Goal: Task Accomplishment & Management: Use online tool/utility

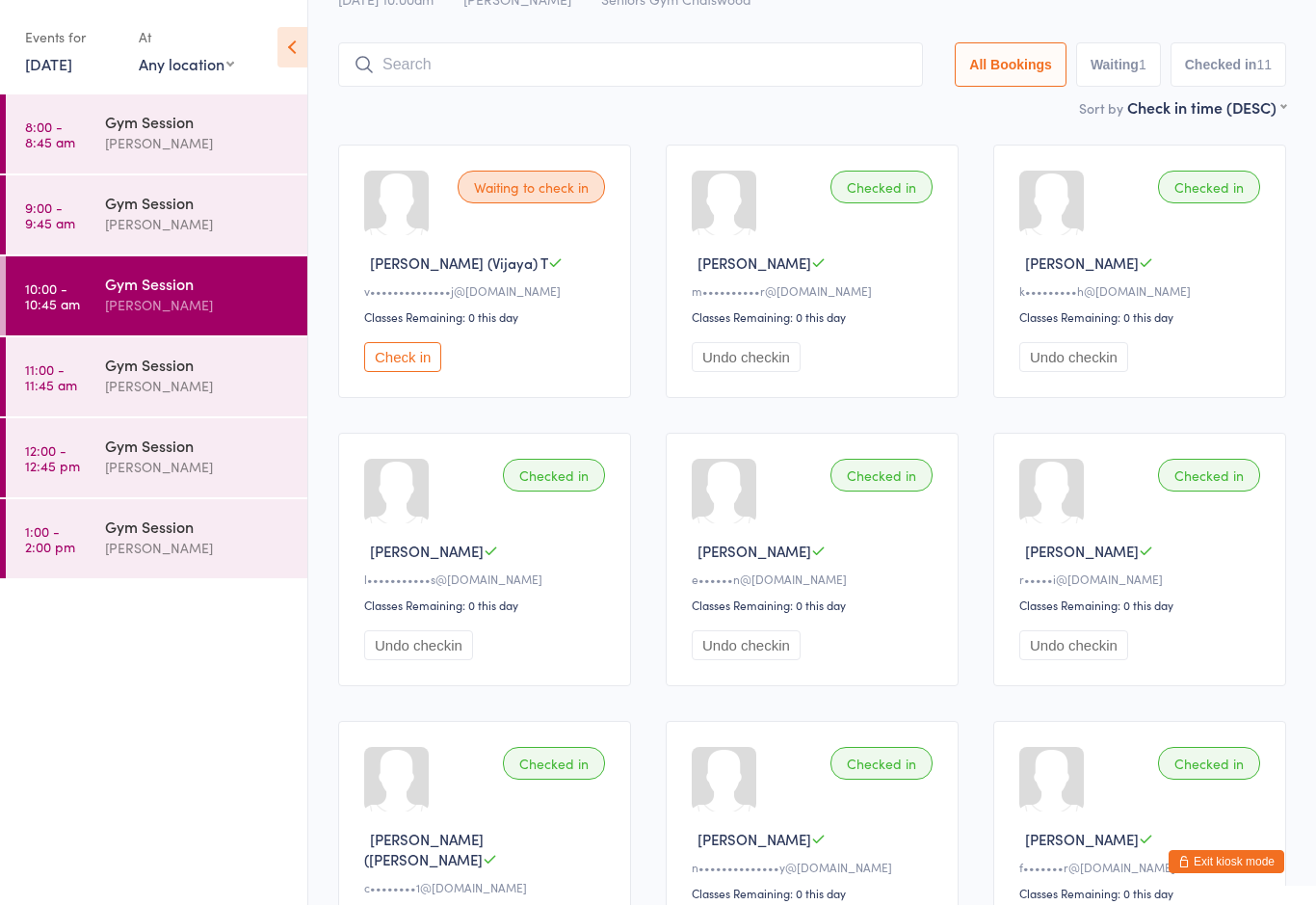
scroll to position [87, 0]
click at [180, 372] on div "Gym Session" at bounding box center [198, 364] width 186 height 21
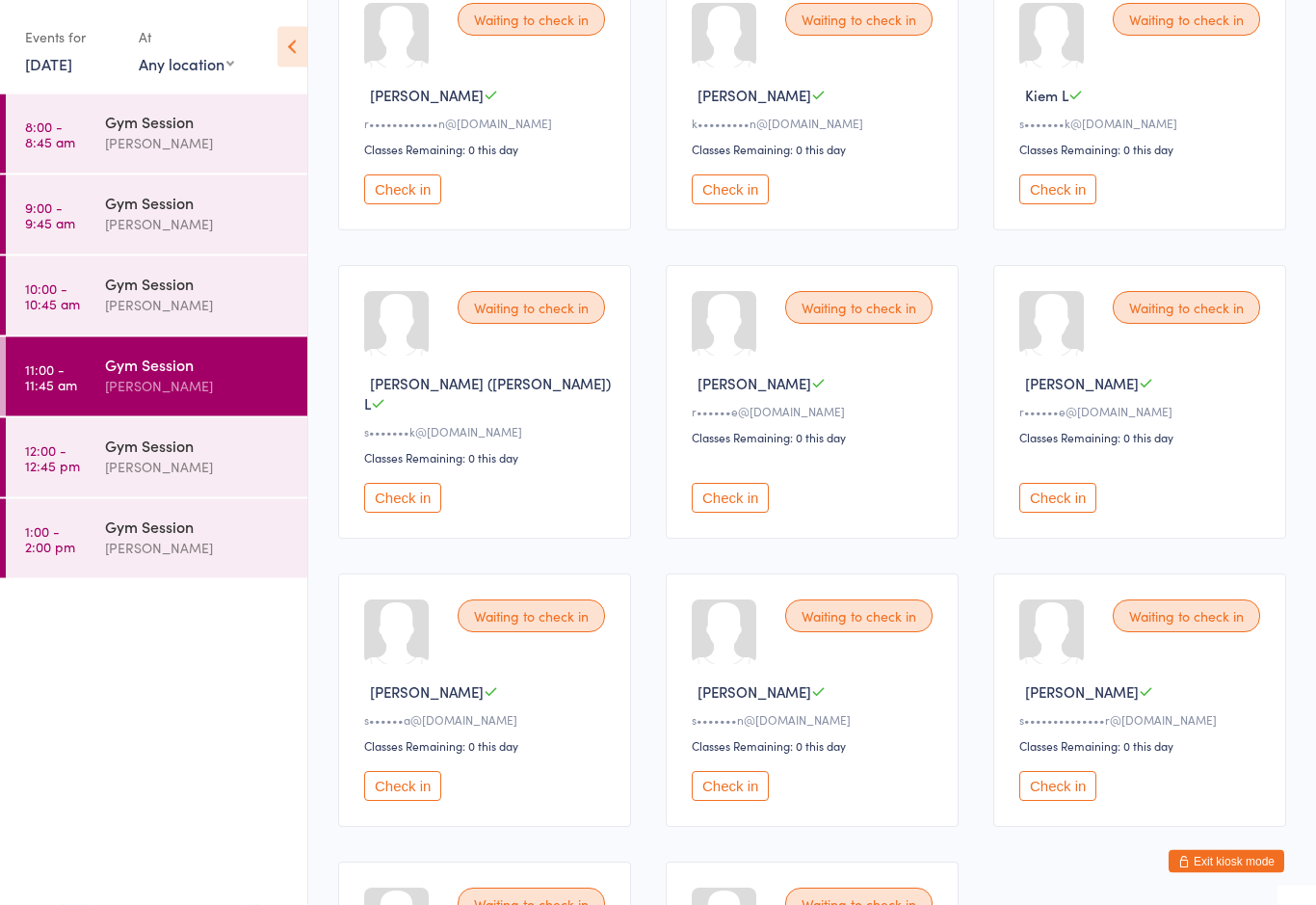
scroll to position [539, 0]
click at [418, 797] on button "Check in" at bounding box center [402, 787] width 77 height 30
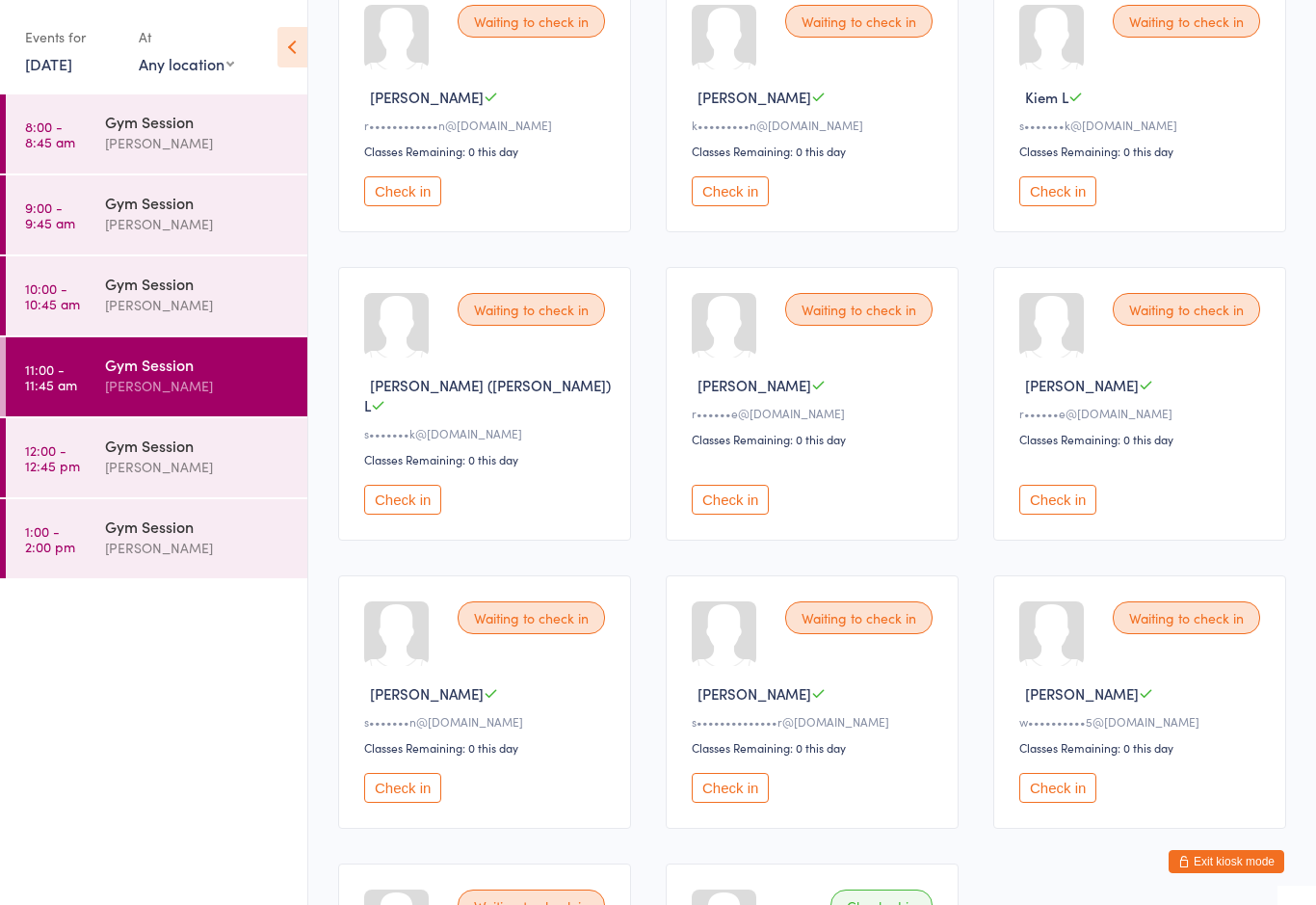
click at [752, 486] on button "Check in" at bounding box center [731, 499] width 77 height 30
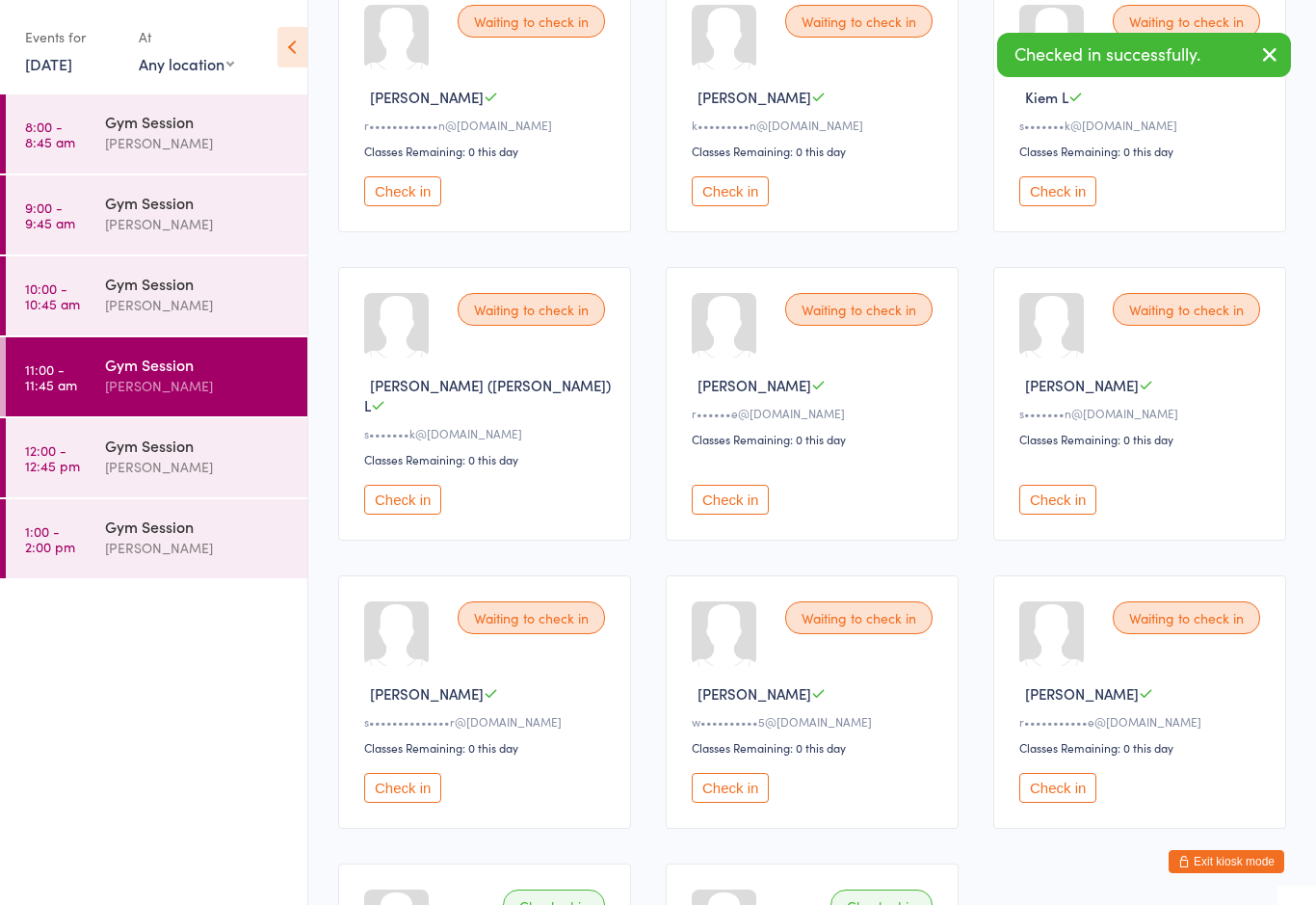
click at [729, 495] on button "Check in" at bounding box center [731, 499] width 77 height 30
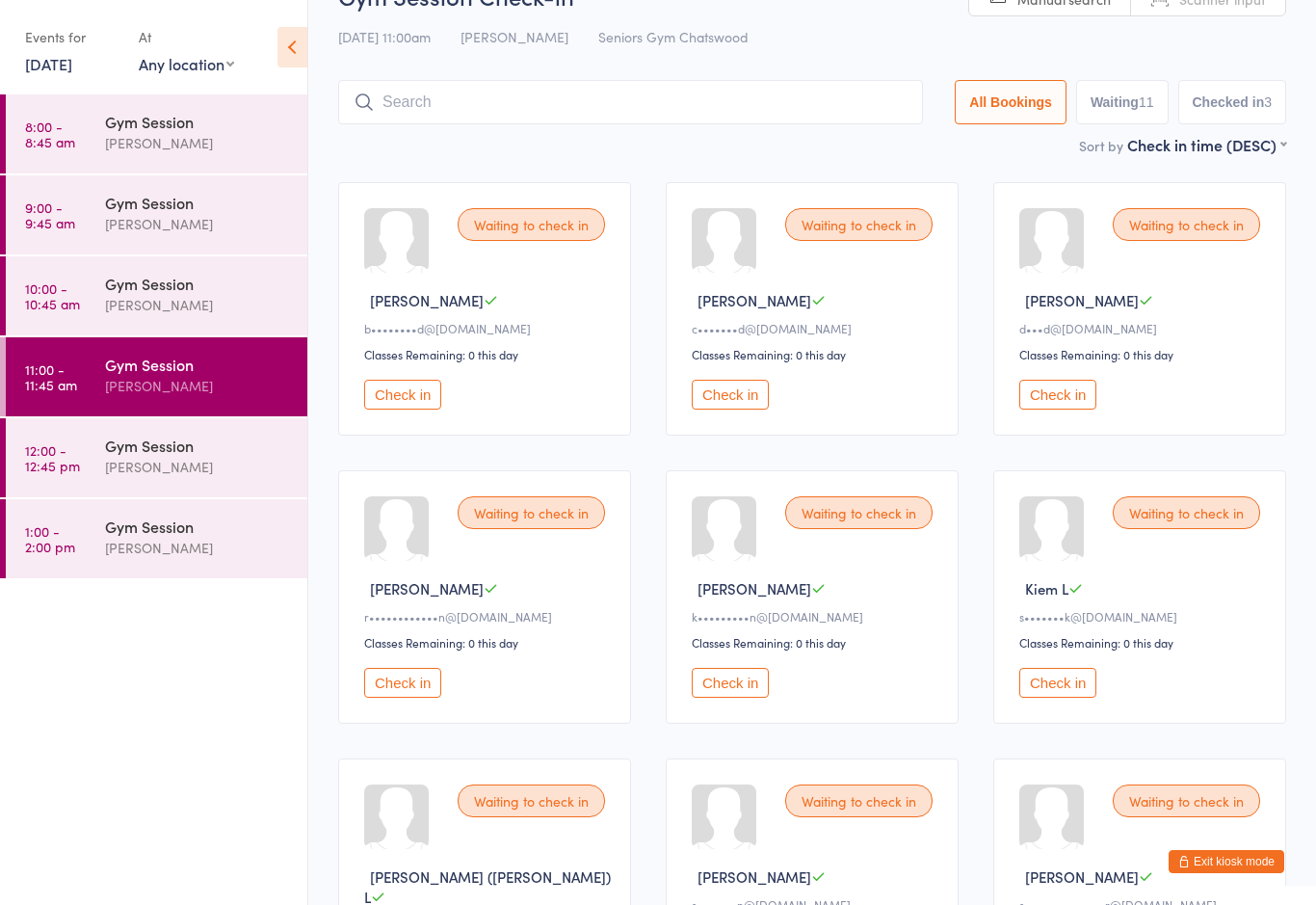
scroll to position [0, 0]
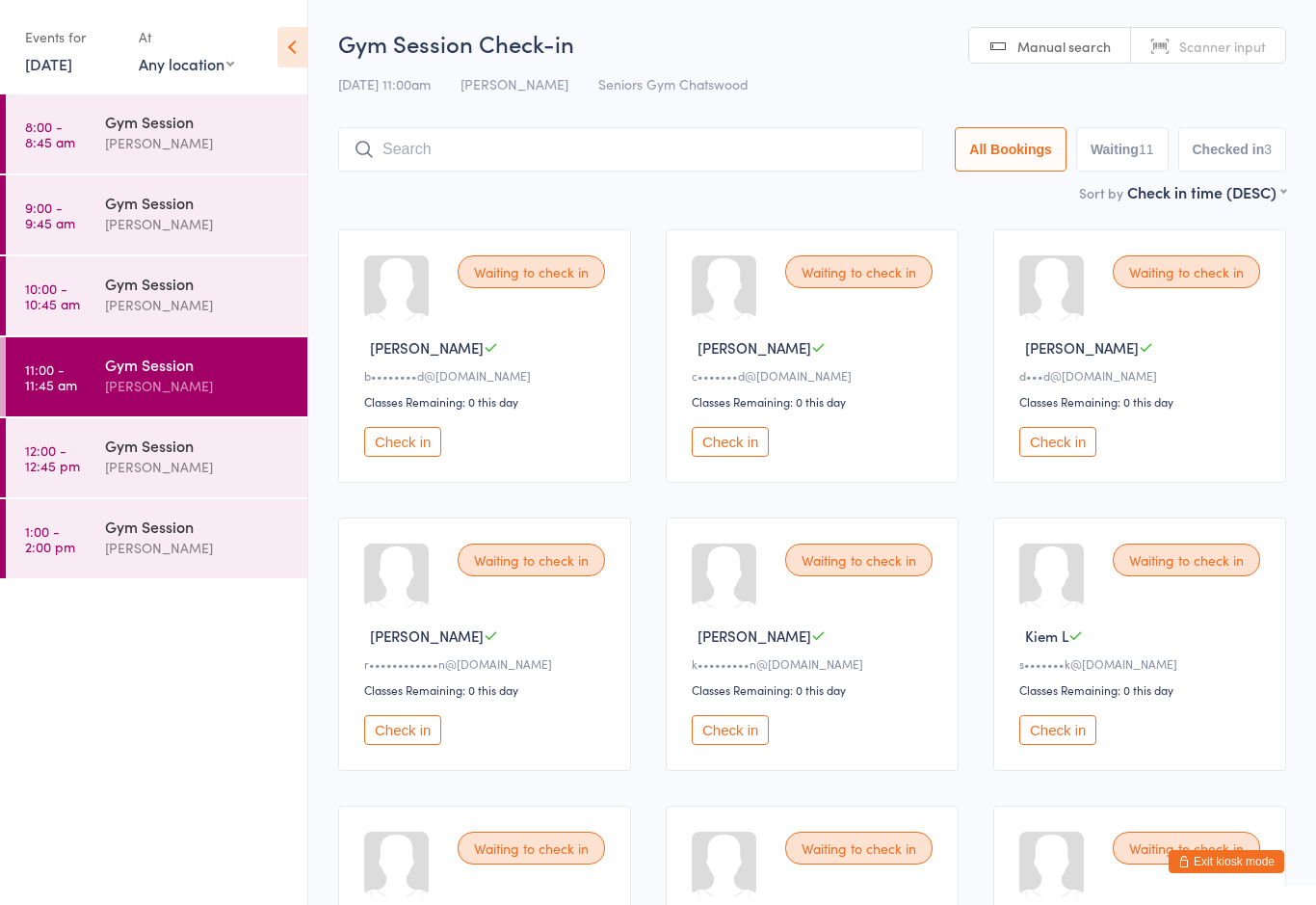
click at [541, 274] on div "Waiting to check in" at bounding box center [531, 271] width 147 height 33
click at [415, 449] on button "Check in" at bounding box center [402, 442] width 77 height 30
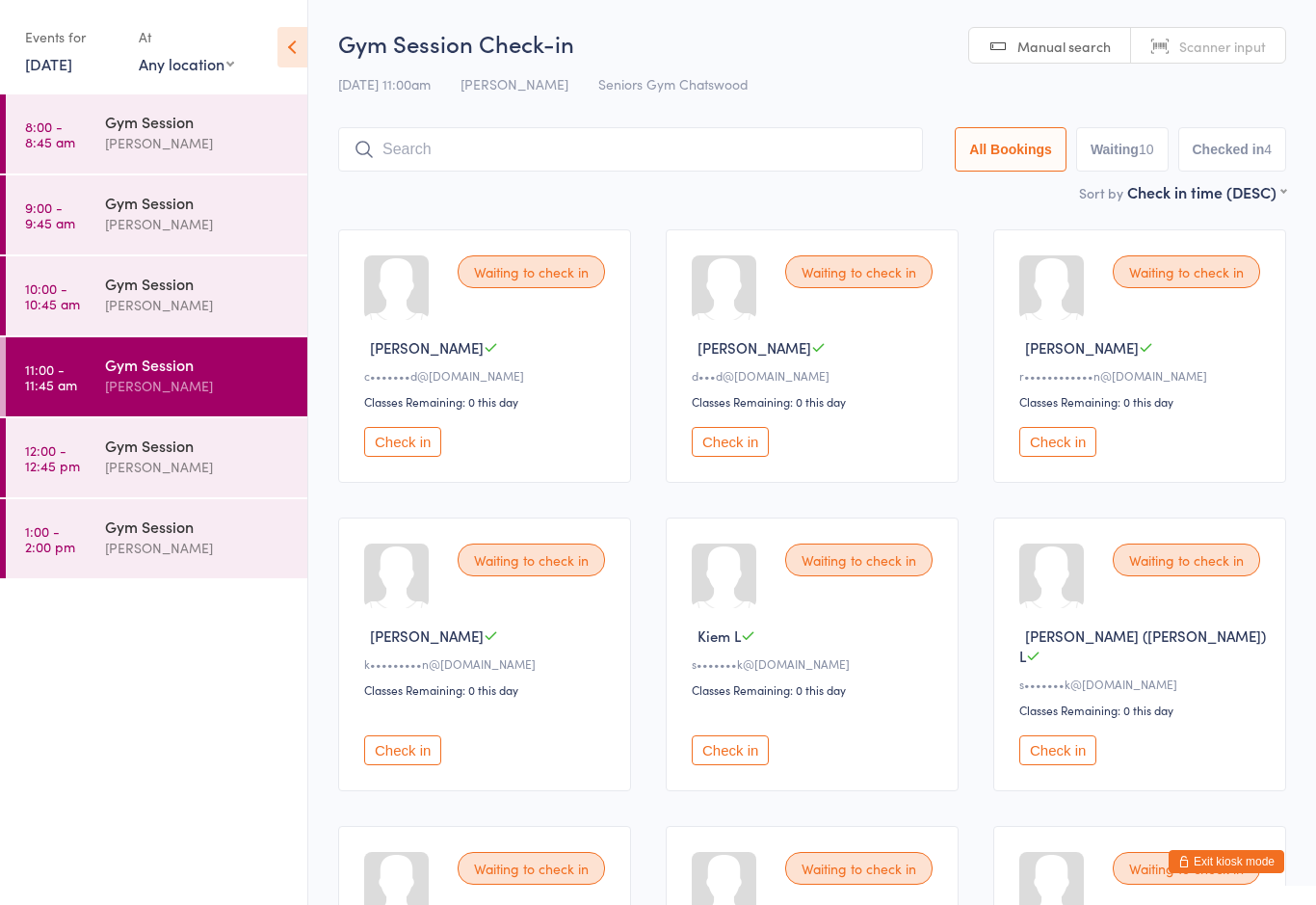
click at [1094, 449] on button "Check in" at bounding box center [1058, 442] width 77 height 30
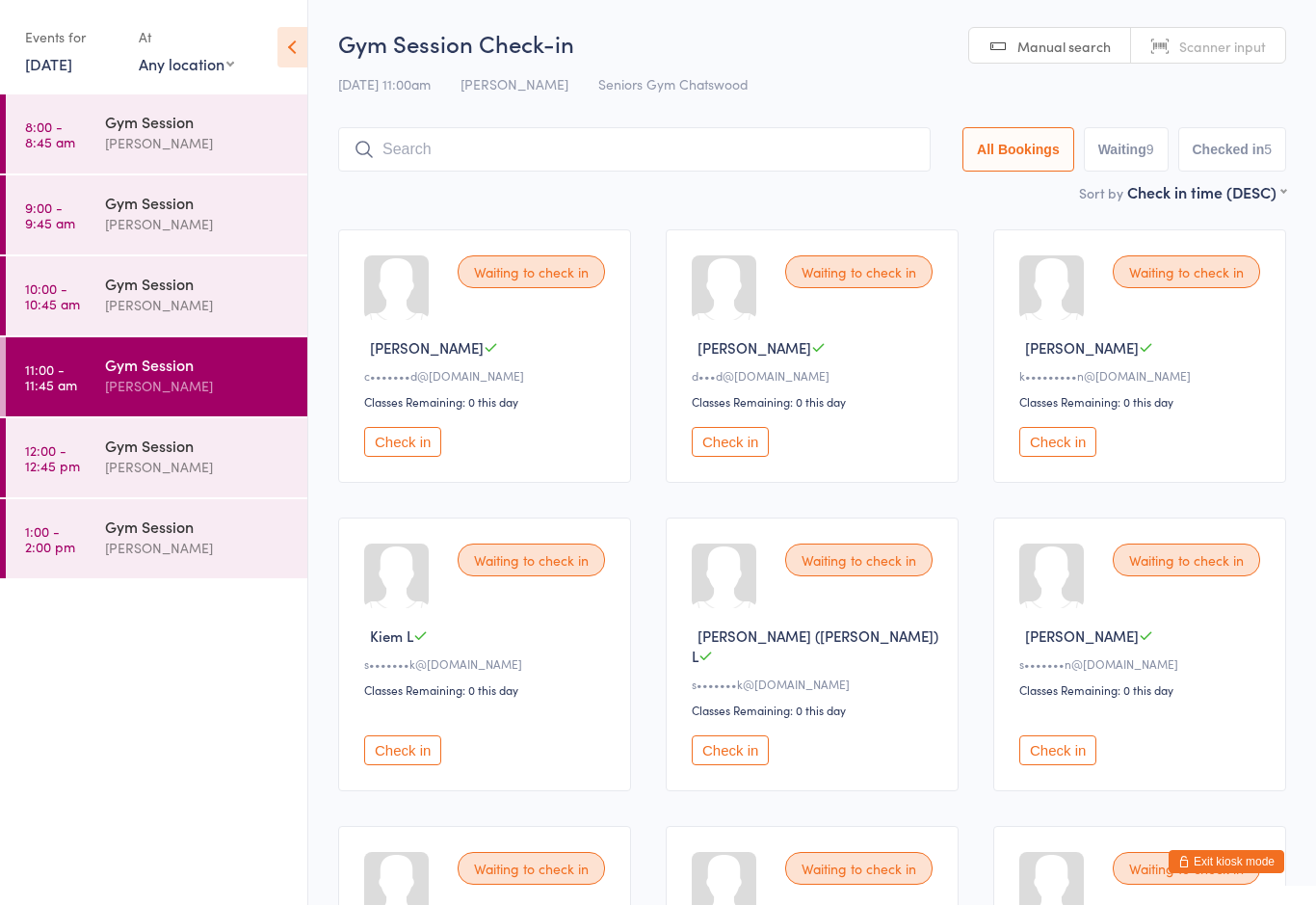
click at [1052, 743] on button "Check in" at bounding box center [1058, 750] width 77 height 30
click at [1057, 758] on button "Check in" at bounding box center [1058, 750] width 77 height 30
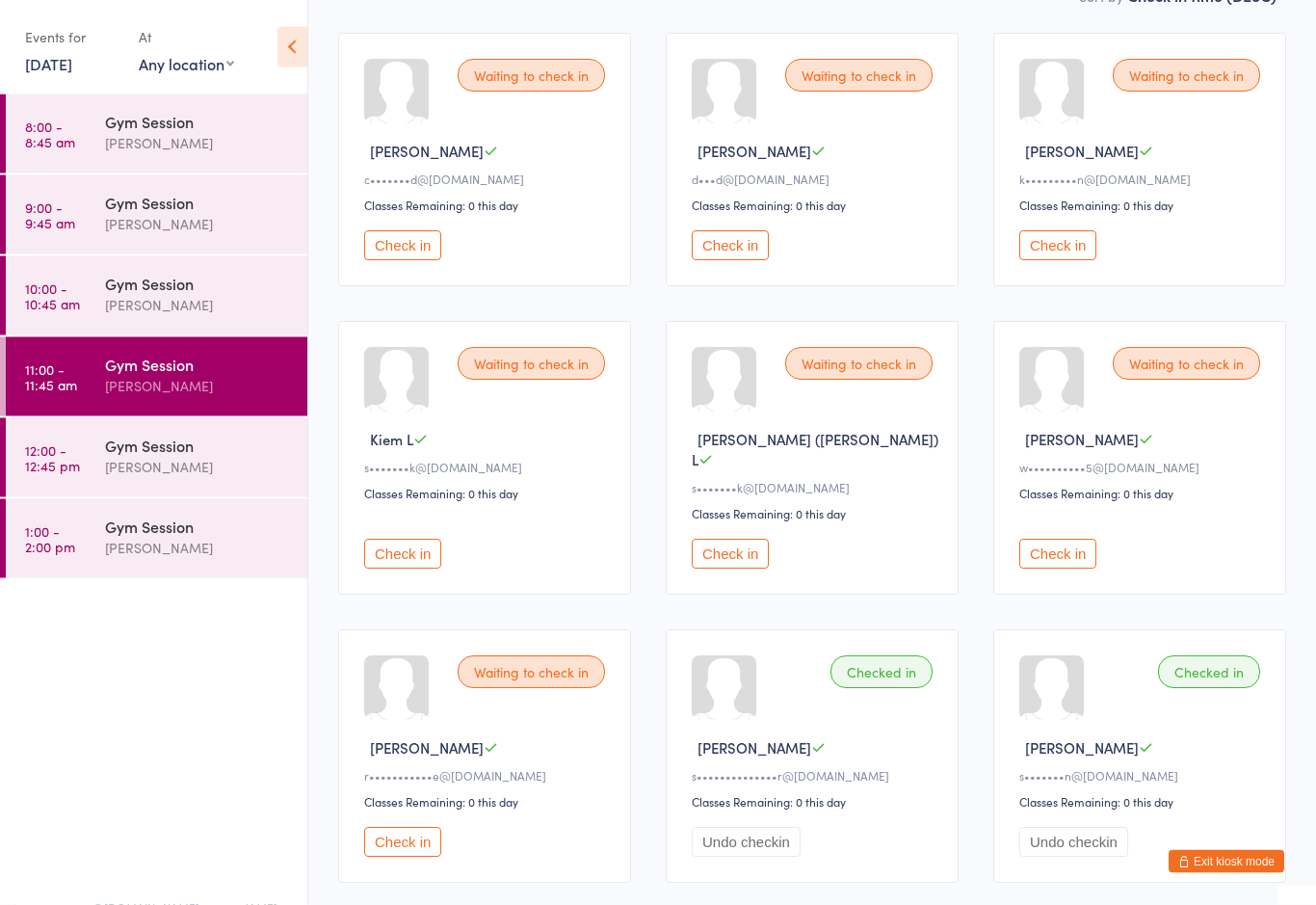
scroll to position [201, 0]
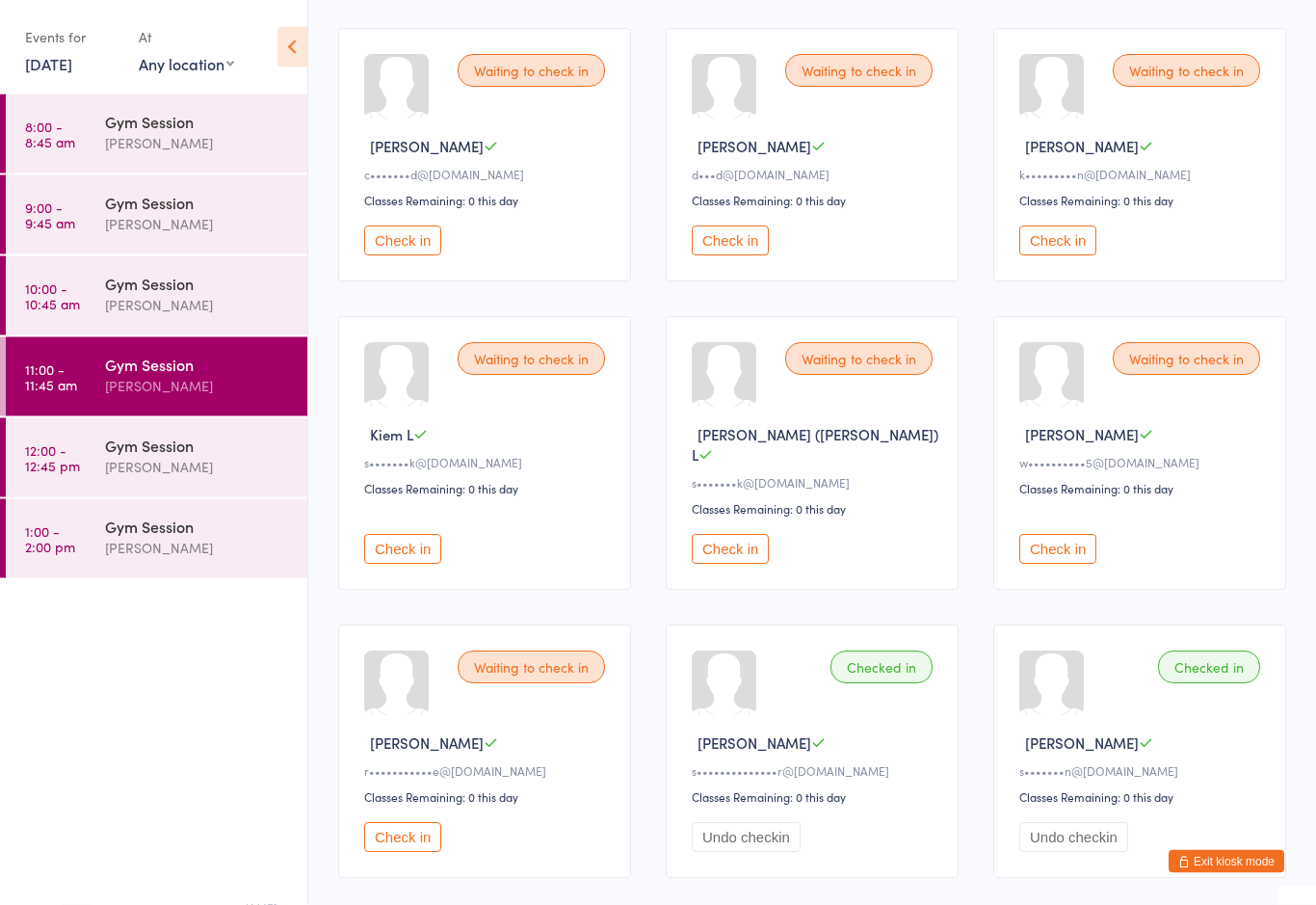
click at [158, 382] on div "[PERSON_NAME]" at bounding box center [198, 386] width 186 height 22
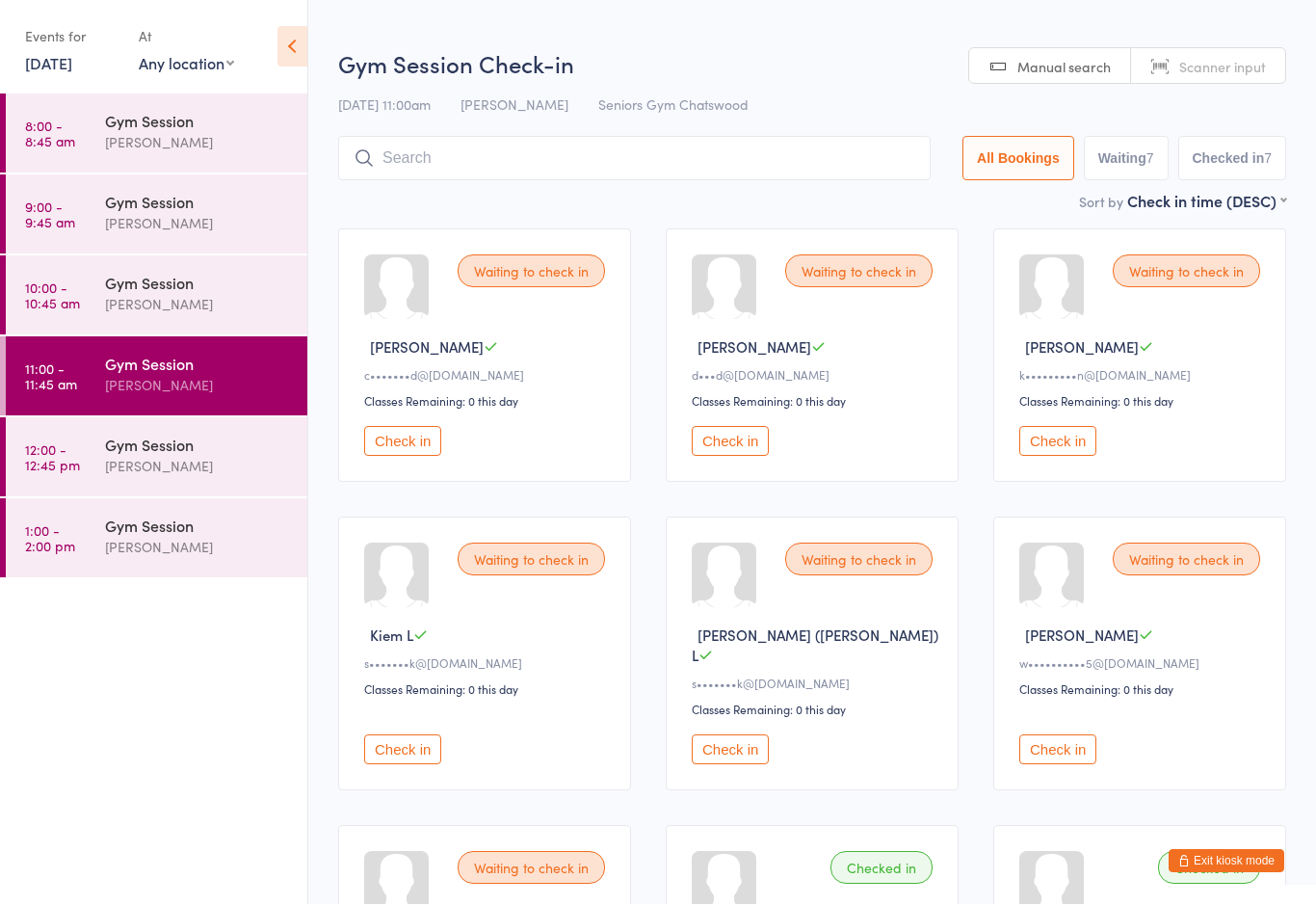
scroll to position [1, 0]
click at [439, 164] on input "search" at bounding box center [634, 157] width 592 height 45
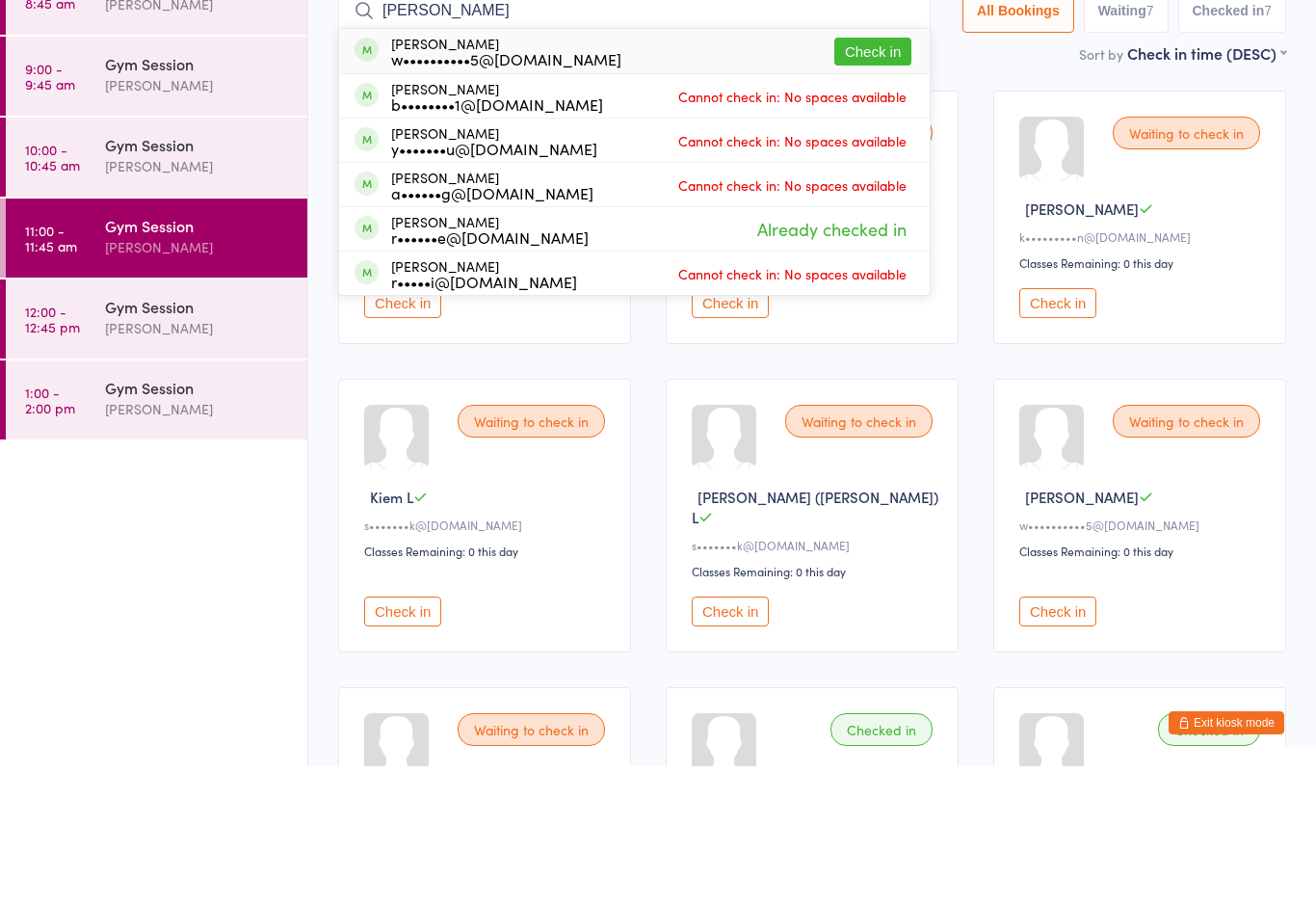
type input "[PERSON_NAME]"
click at [493, 190] on div "w••••••••••5@[DOMAIN_NAME]" at bounding box center [506, 198] width 230 height 16
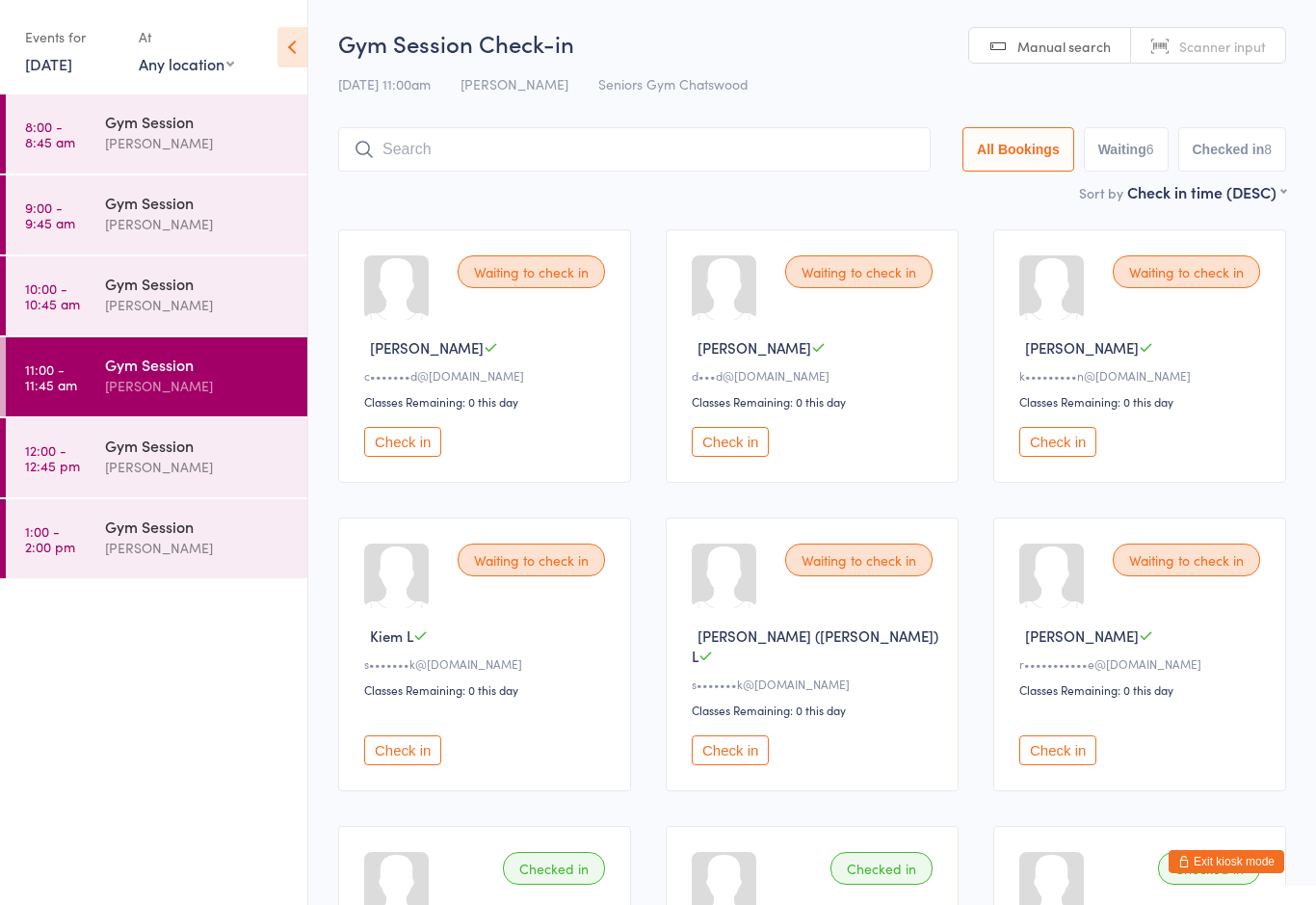
click at [432, 357] on span "[PERSON_NAME]" at bounding box center [426, 347] width 114 height 20
click at [408, 457] on button "Check in" at bounding box center [402, 442] width 77 height 30
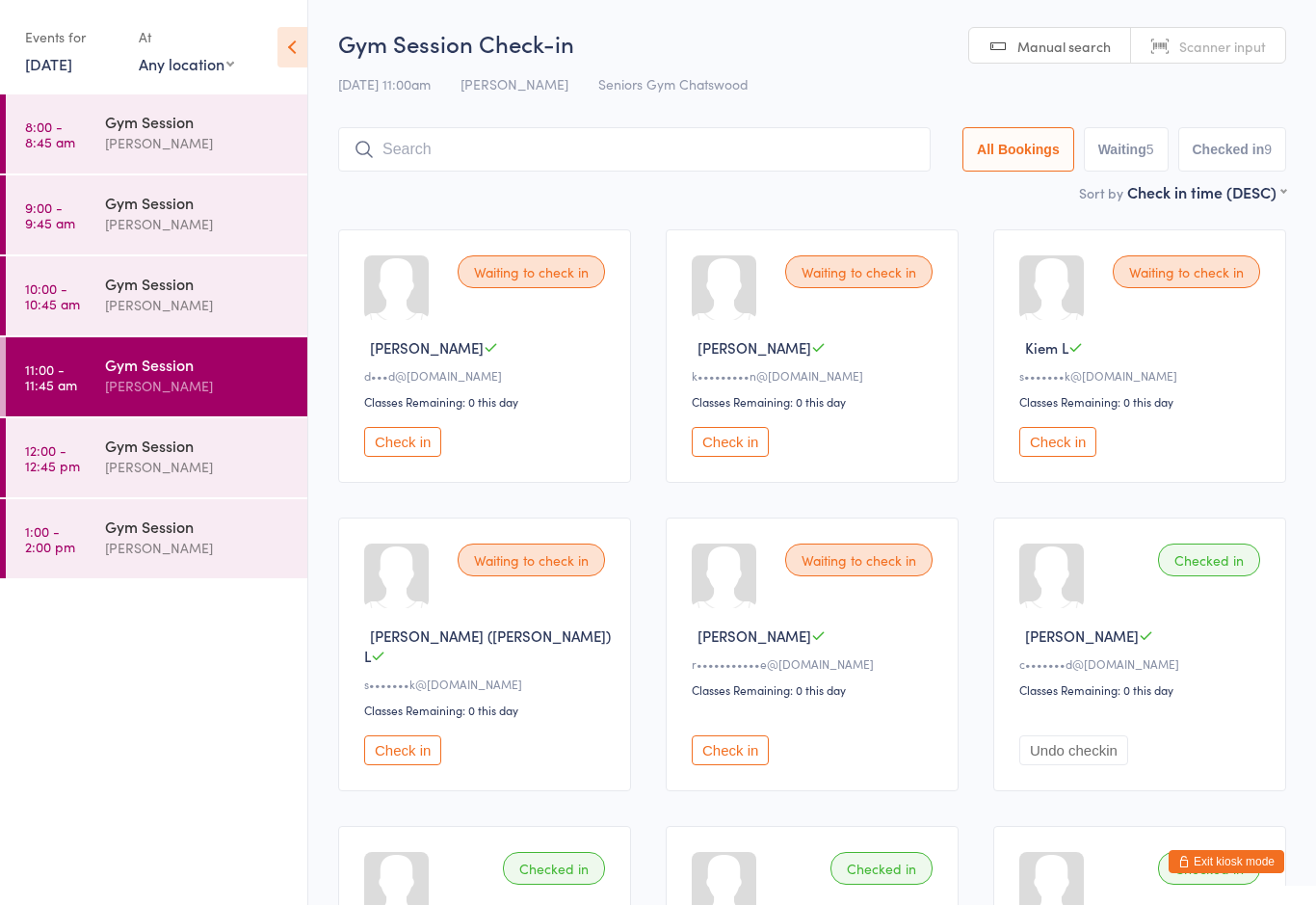
click at [723, 747] on button "Check in" at bounding box center [731, 750] width 77 height 30
click at [143, 470] on div "[PERSON_NAME]" at bounding box center [198, 467] width 186 height 22
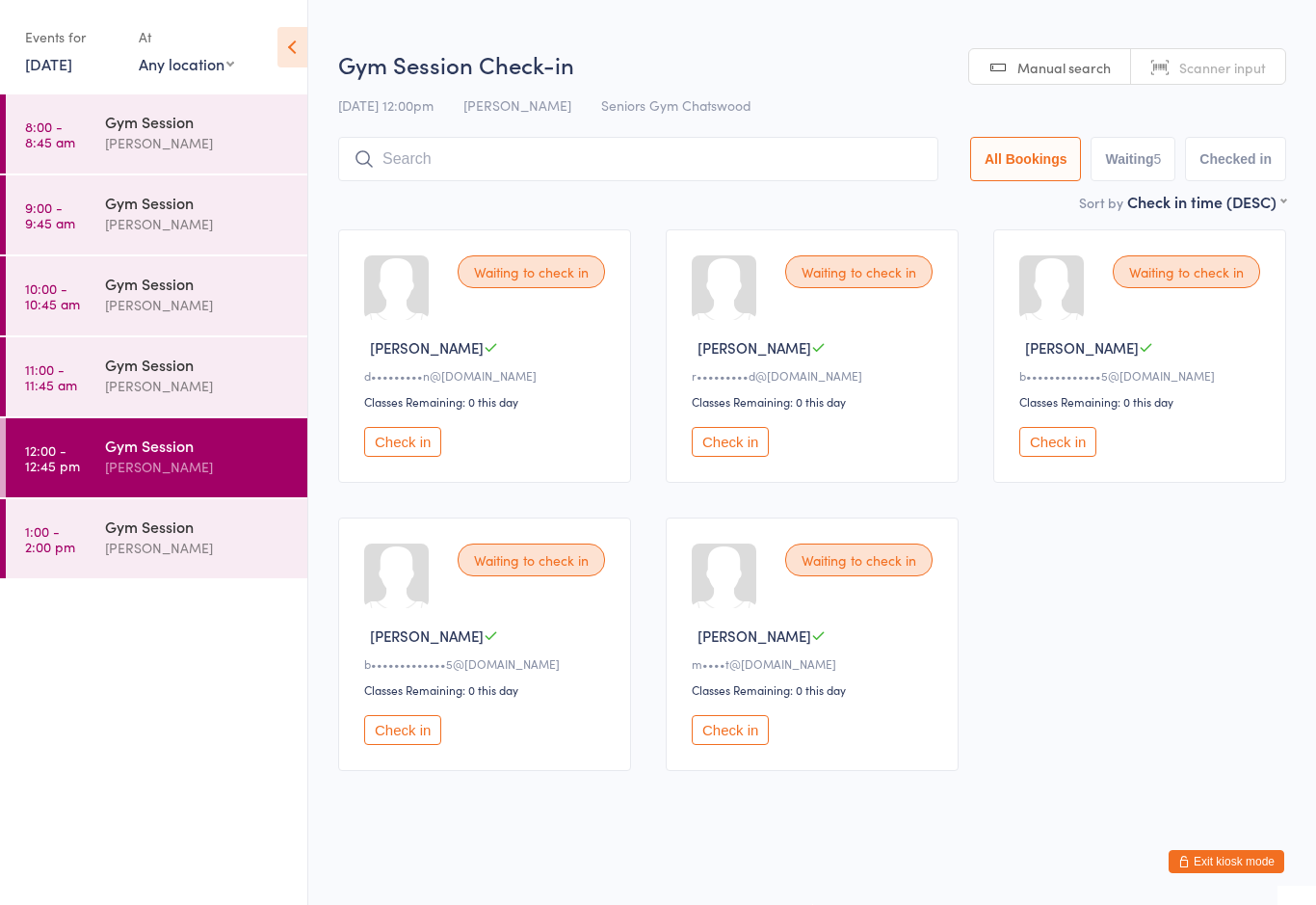
click at [734, 457] on button "Check in" at bounding box center [731, 442] width 77 height 30
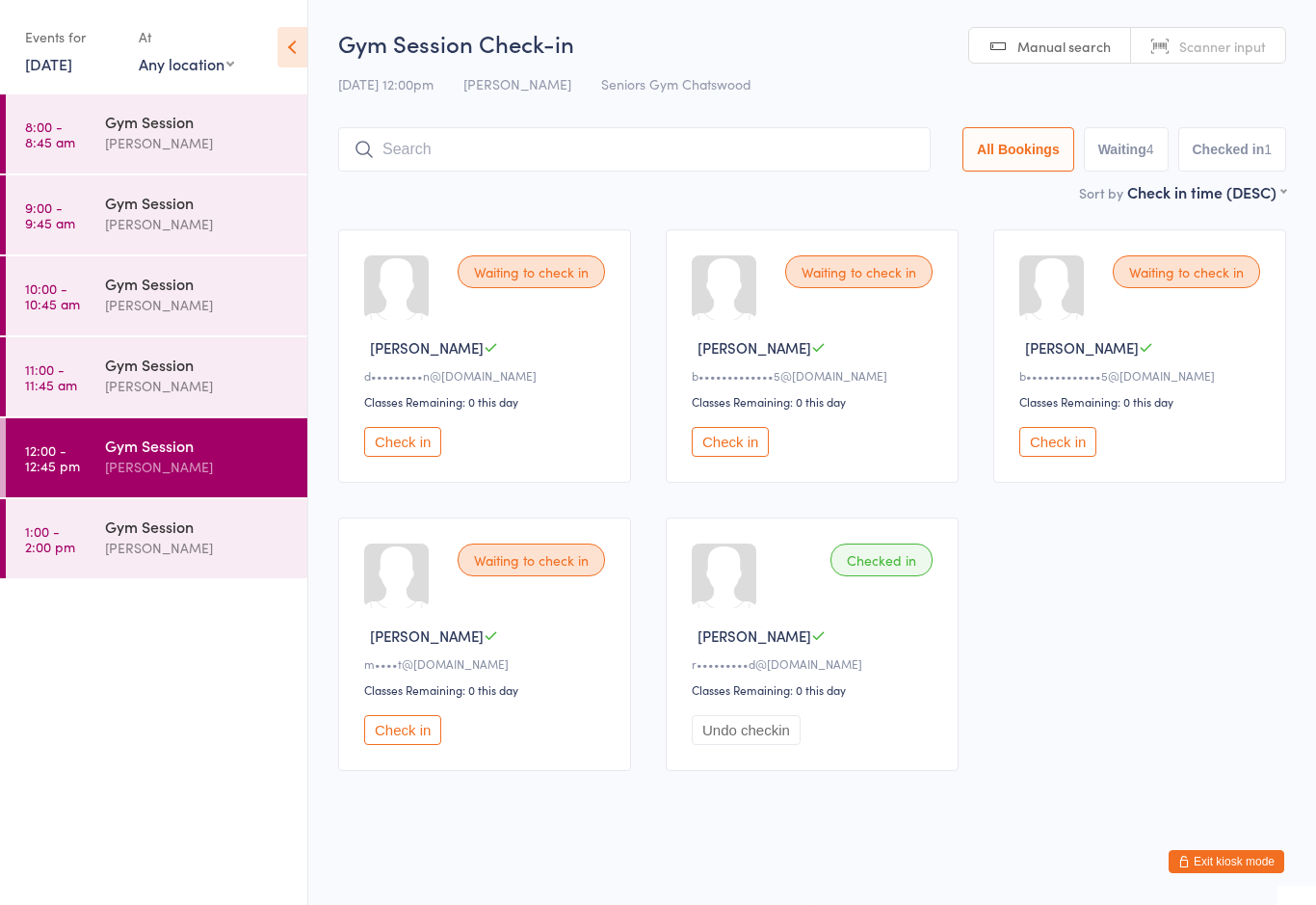
click at [725, 453] on button "Check in" at bounding box center [731, 442] width 77 height 30
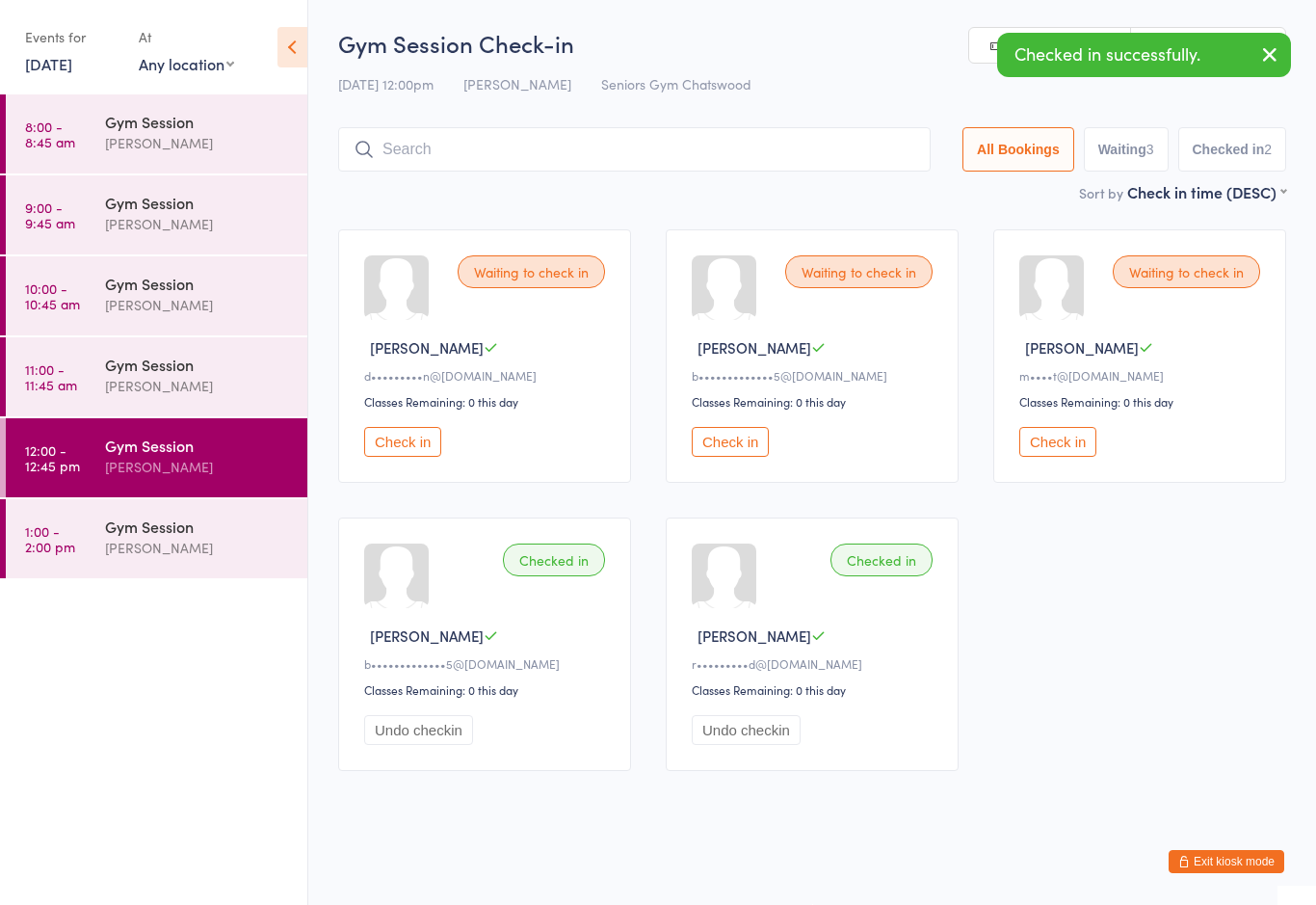
scroll to position [2, 0]
click at [727, 448] on button "Check in" at bounding box center [731, 442] width 77 height 30
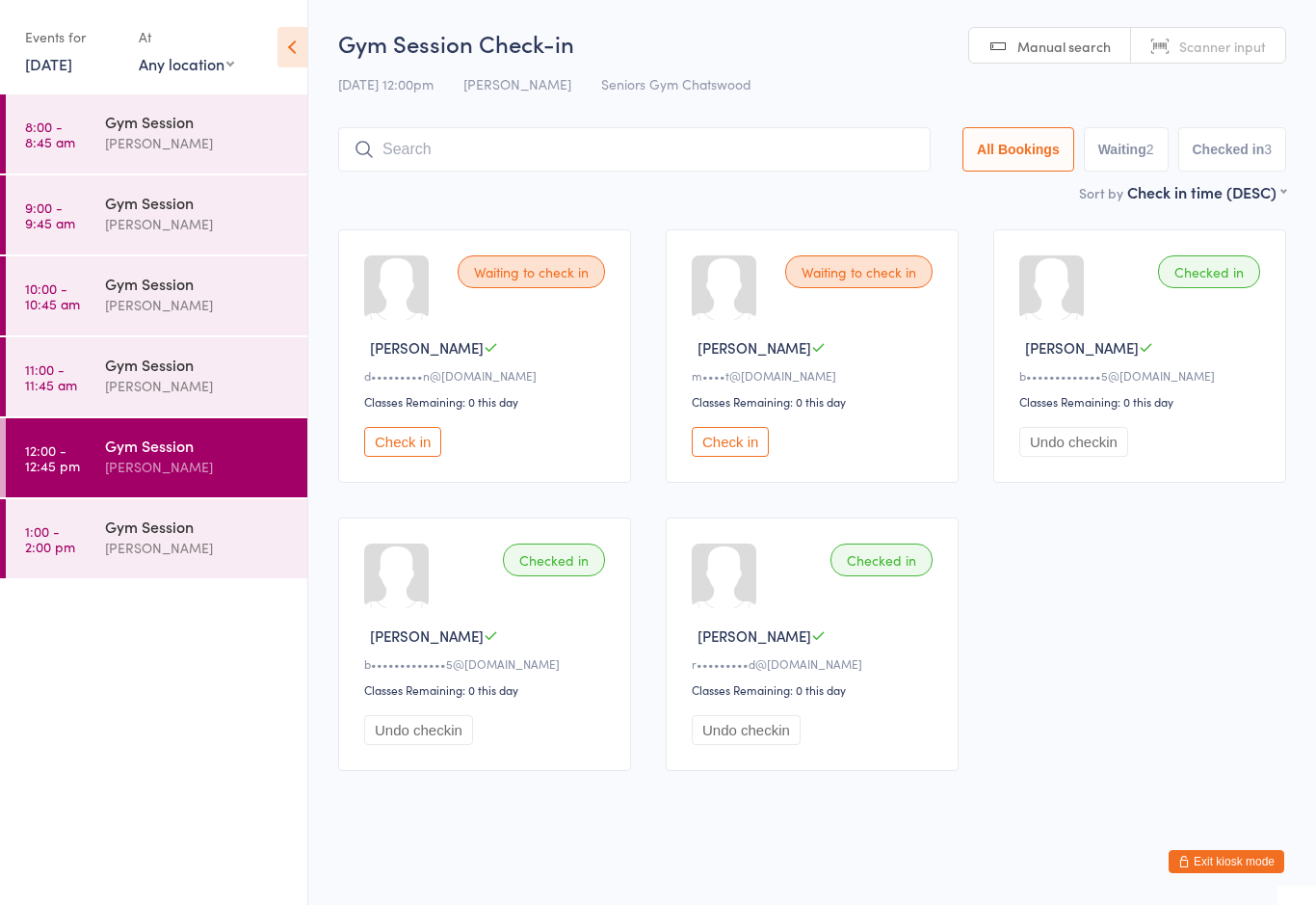
click at [411, 457] on button "Check in" at bounding box center [402, 442] width 77 height 30
